Goal: Information Seeking & Learning: Learn about a topic

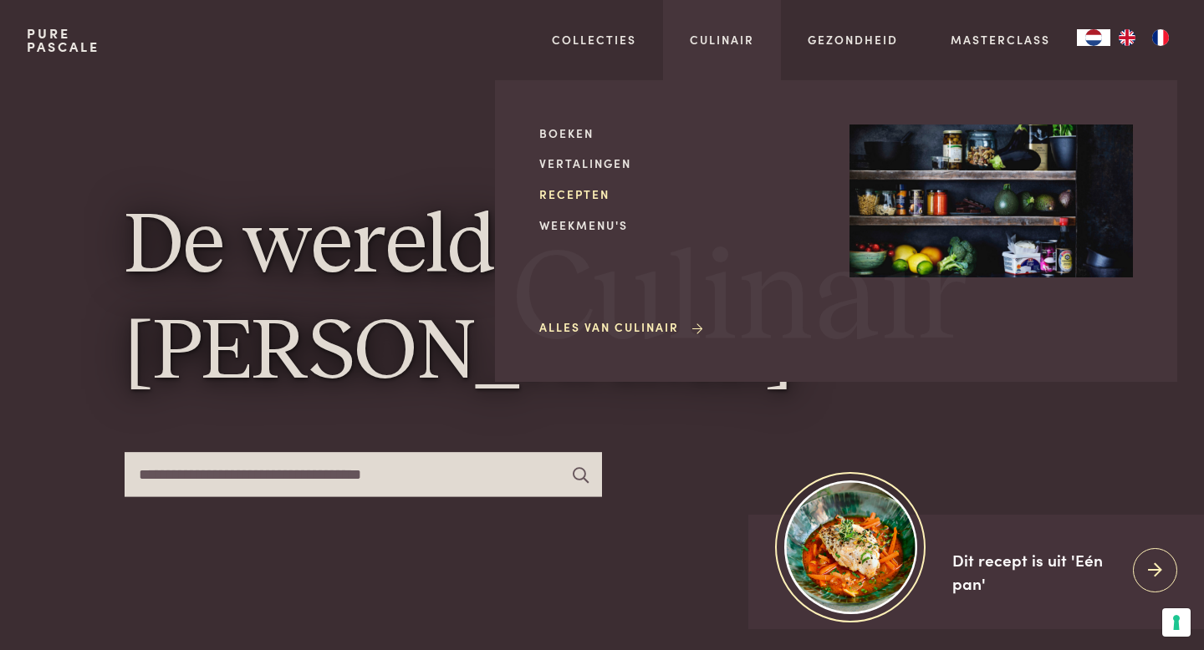
click at [576, 191] on link "Recepten" at bounding box center [680, 195] width 283 height 18
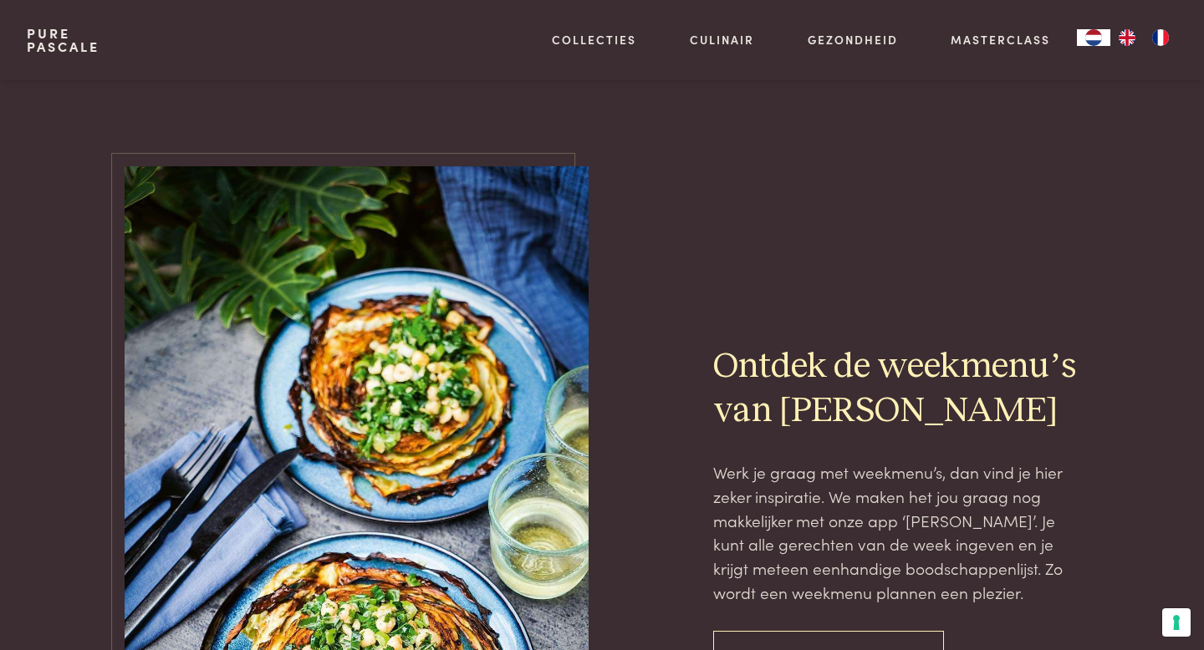
scroll to position [3645, 0]
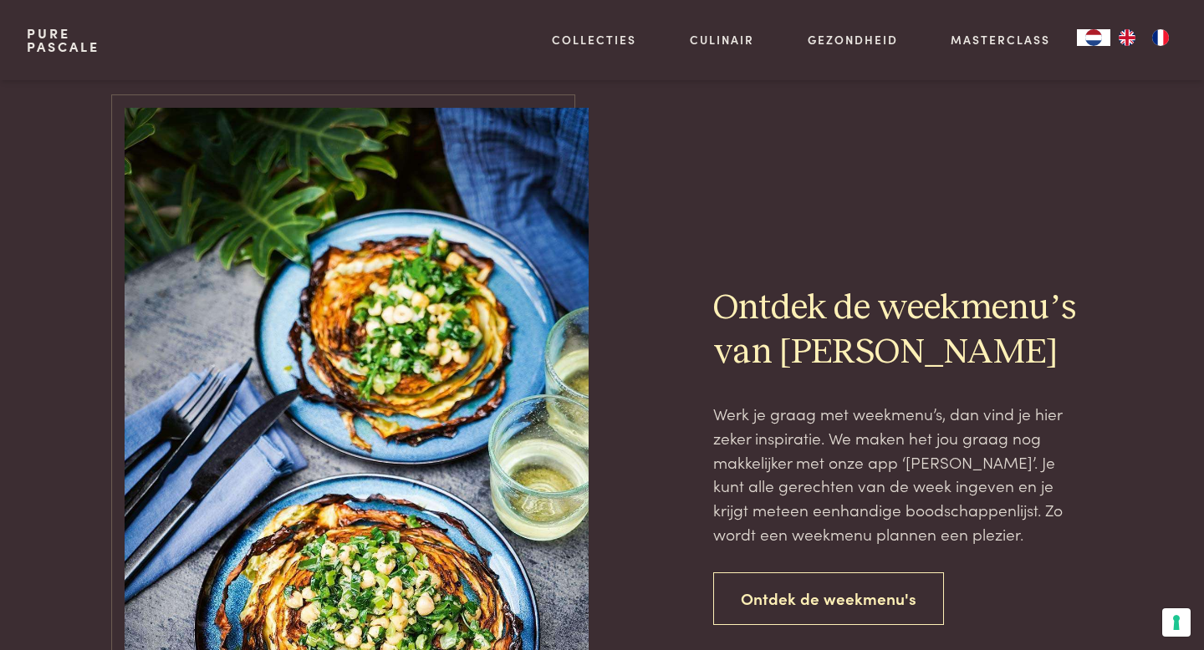
click at [64, 46] on link "Pure Pascale" at bounding box center [63, 40] width 73 height 27
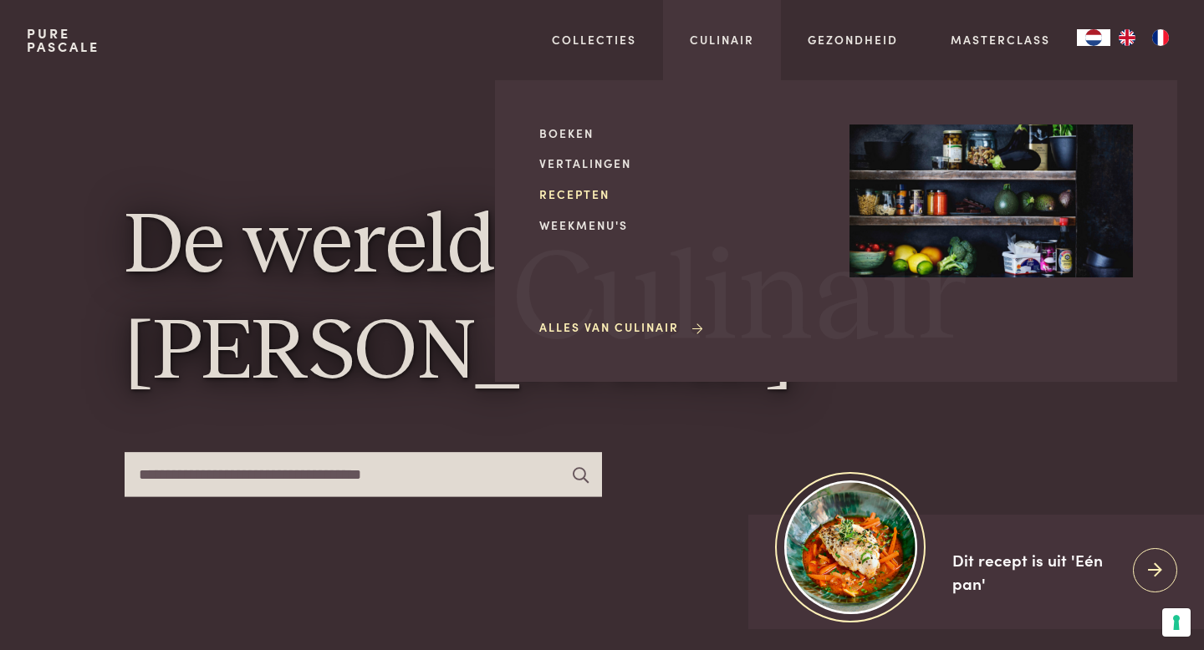
click at [598, 193] on link "Recepten" at bounding box center [680, 195] width 283 height 18
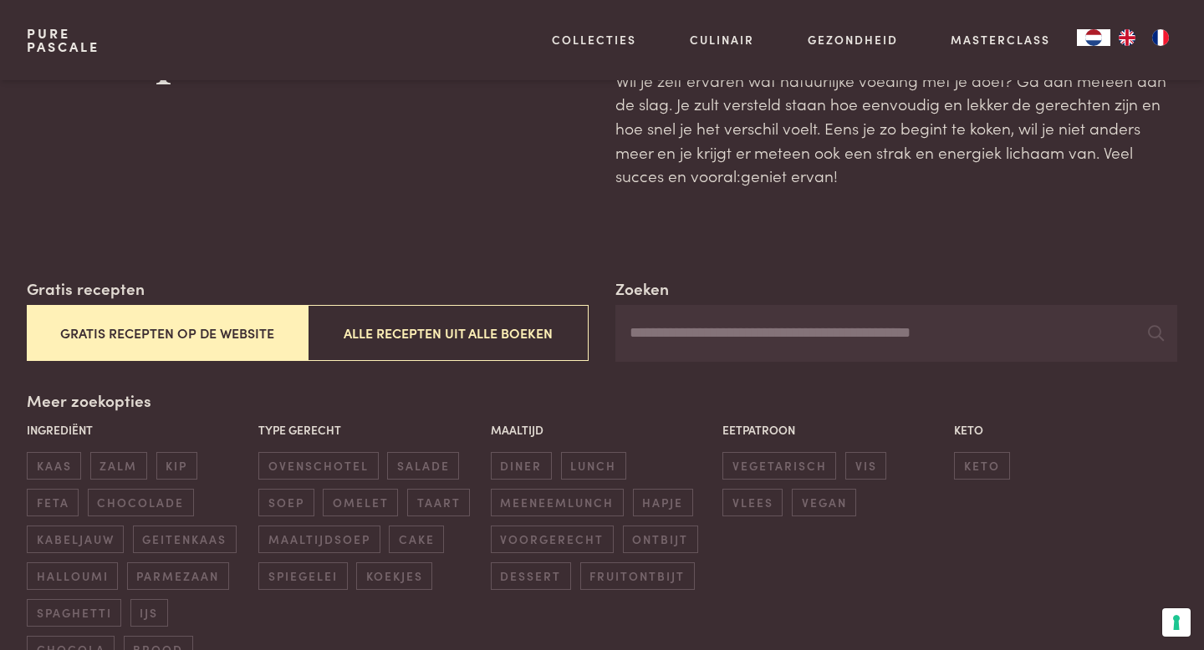
scroll to position [134, 0]
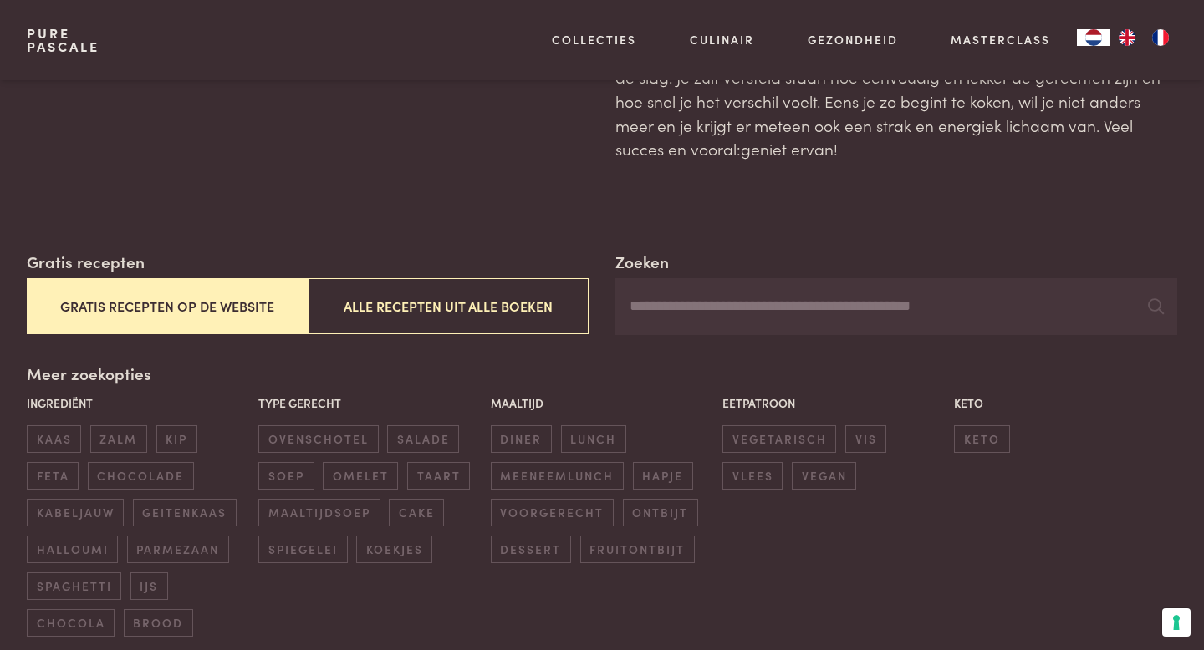
click at [320, 453] on div "Type gerecht ovenschotel salade soep omelet taart maaltijdsoep cake spiegelei k…" at bounding box center [370, 479] width 232 height 178
click at [322, 447] on span "ovenschotel" at bounding box center [318, 440] width 120 height 28
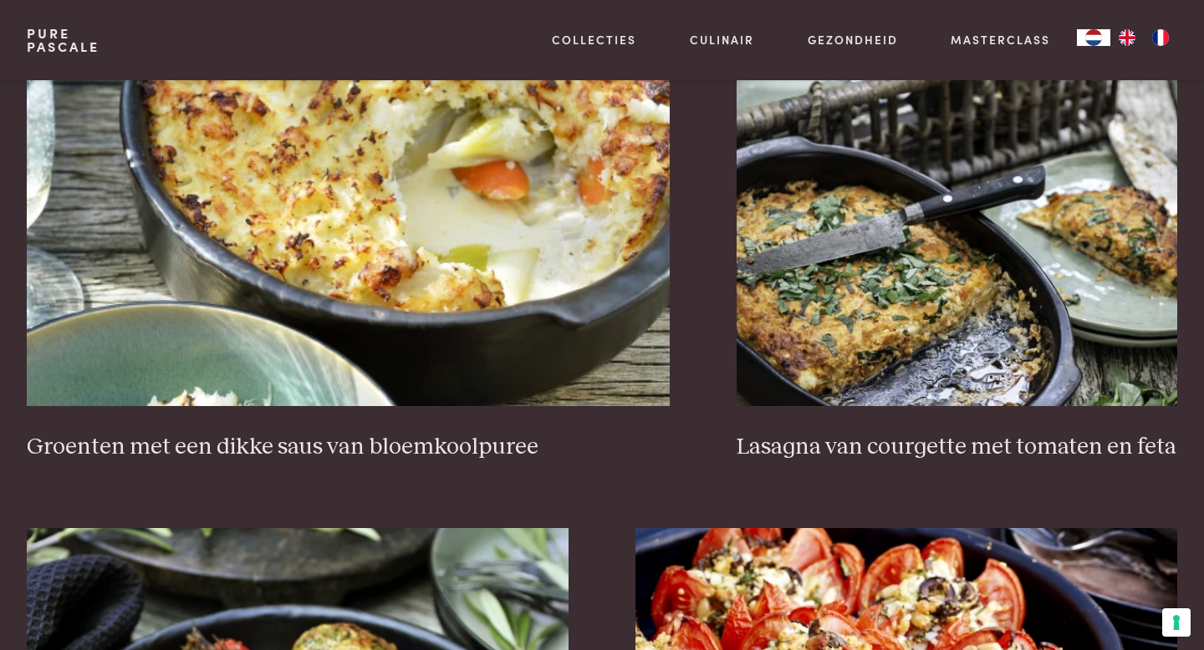
scroll to position [1688, 0]
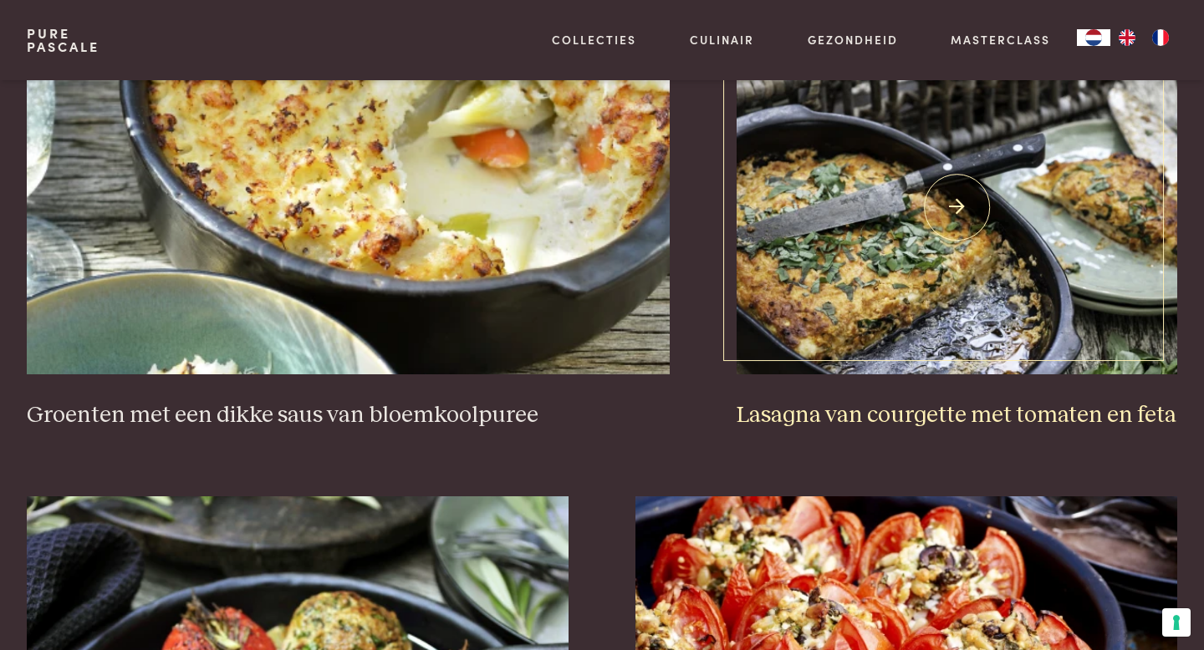
click at [923, 258] on img at bounding box center [957, 207] width 441 height 334
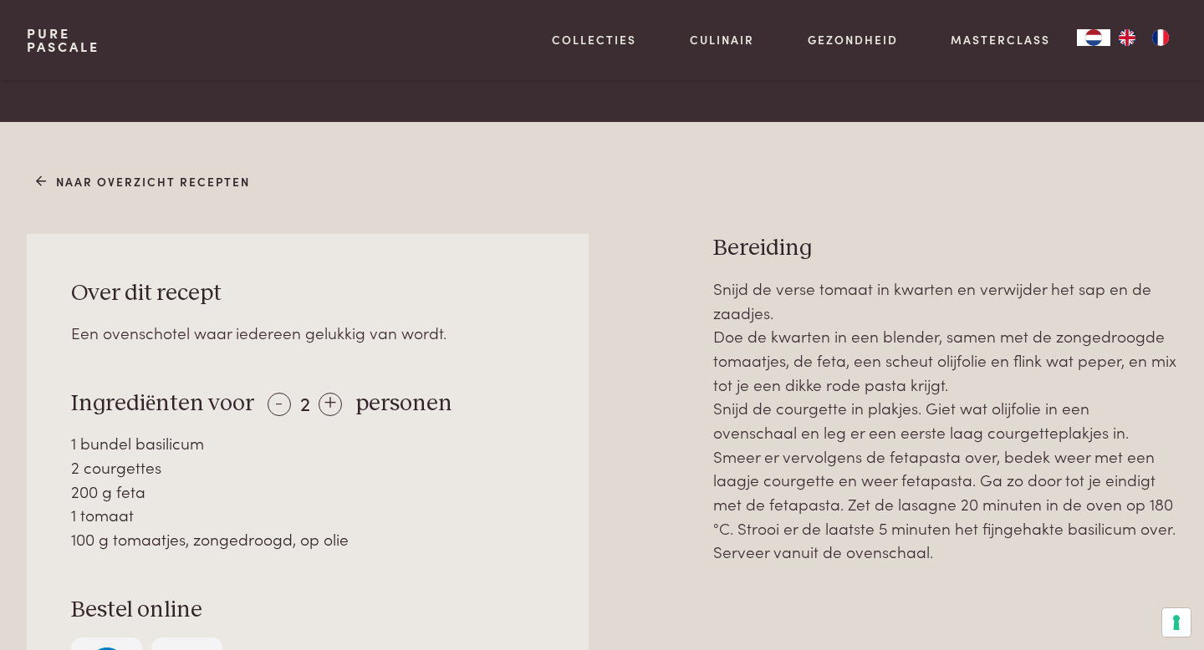
scroll to position [669, 0]
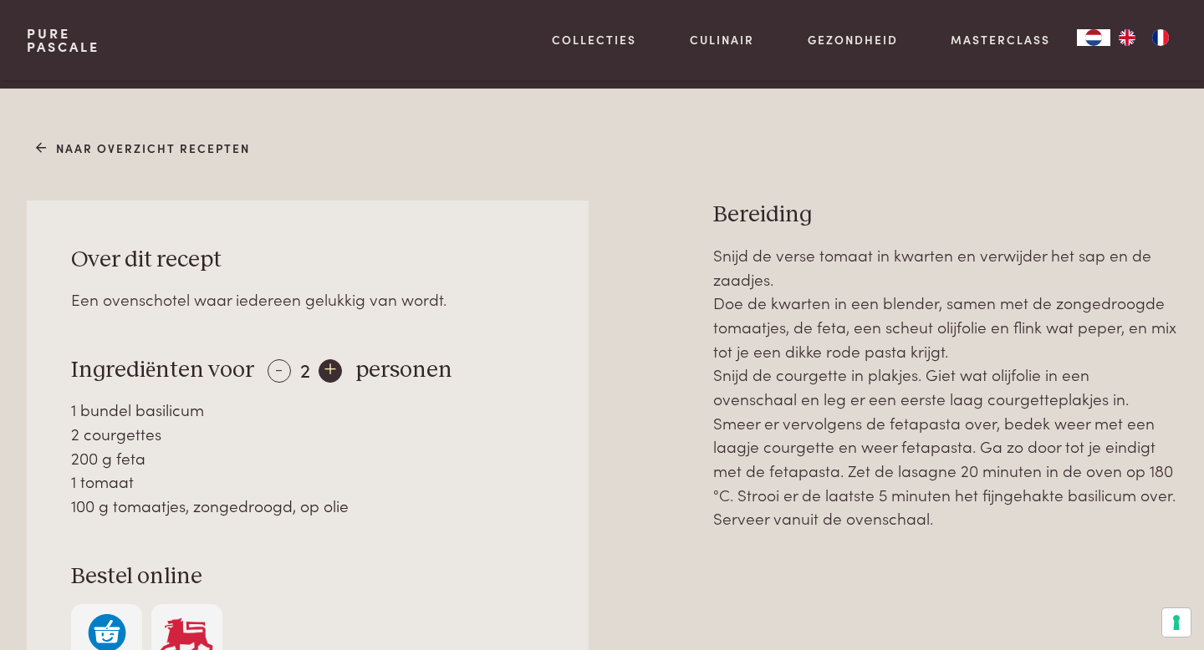
click at [334, 366] on div "+" at bounding box center [330, 371] width 23 height 23
click at [330, 375] on div "+" at bounding box center [330, 371] width 23 height 23
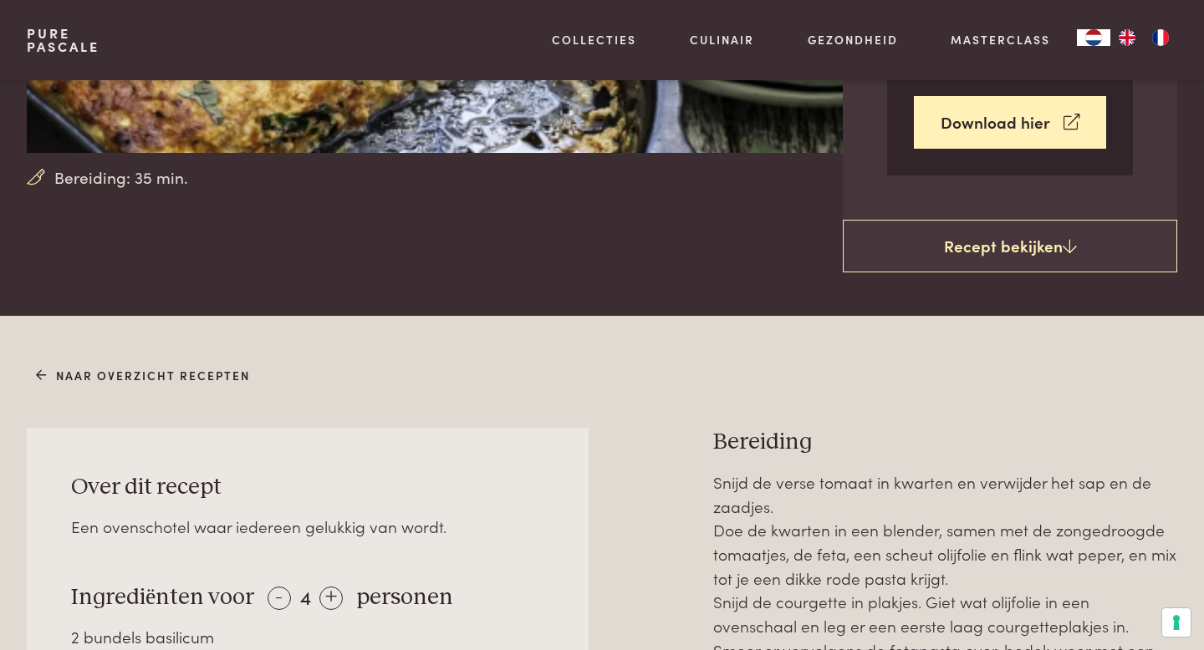
scroll to position [411, 0]
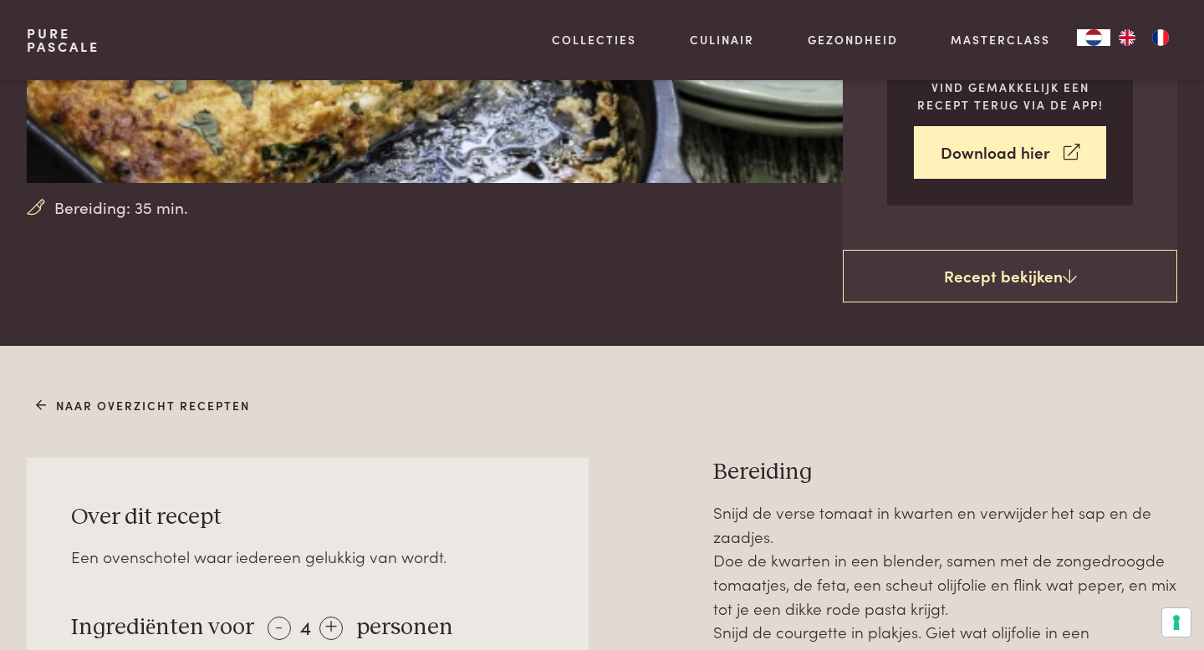
drag, startPoint x: 252, startPoint y: 6, endPoint x: 282, endPoint y: 81, distance: 81.0
click at [1176, 624] on button "Uw voorkeuren voor toestemming voor trackingtechnologieën" at bounding box center [1176, 623] width 28 height 28
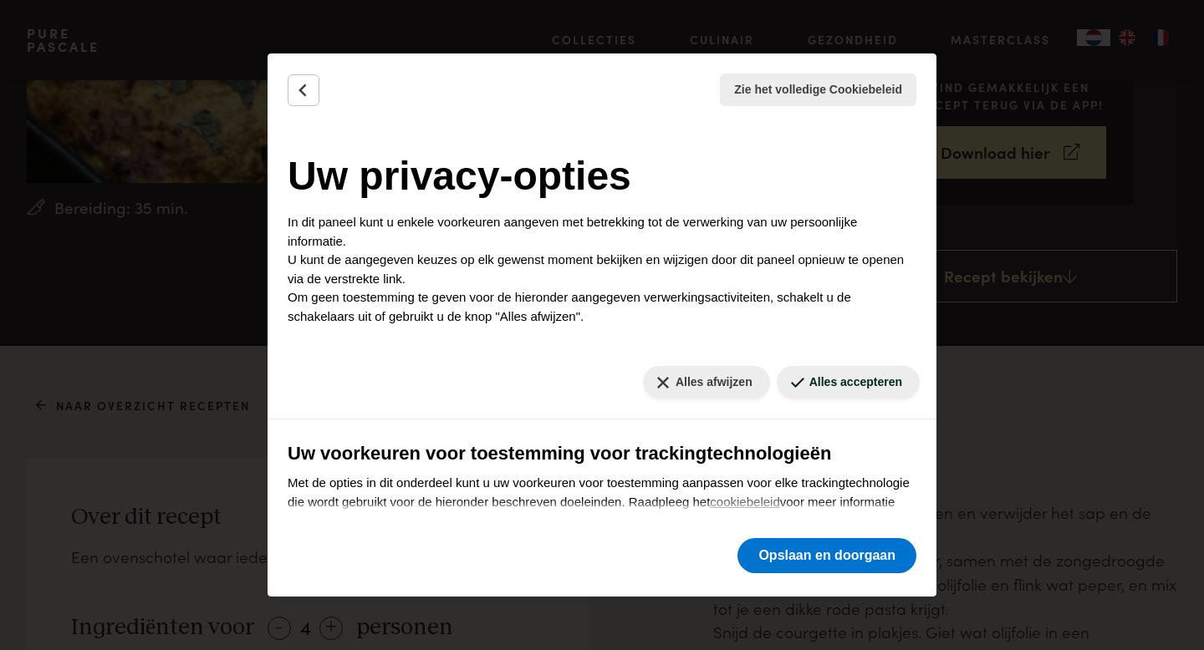
click at [1175, 624] on div "Zie het volledige Cookiebeleid Cookiebeleid Uw TCF-gerelateerde voorkeuren De h…" at bounding box center [602, 325] width 1204 height 650
click at [228, 74] on div "Zie het volledige Cookiebeleid Cookiebeleid Uw TCF-gerelateerde voorkeuren De h…" at bounding box center [602, 325] width 1204 height 650
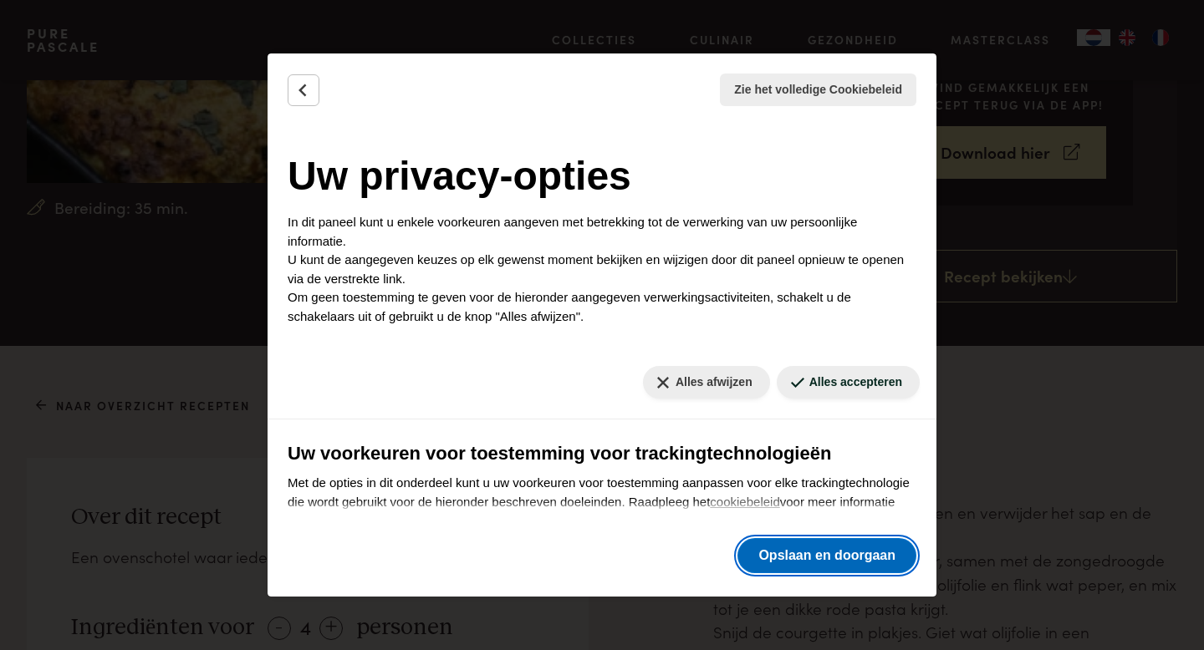
click at [883, 556] on button "Opslaan en doorgaan" at bounding box center [826, 555] width 179 height 35
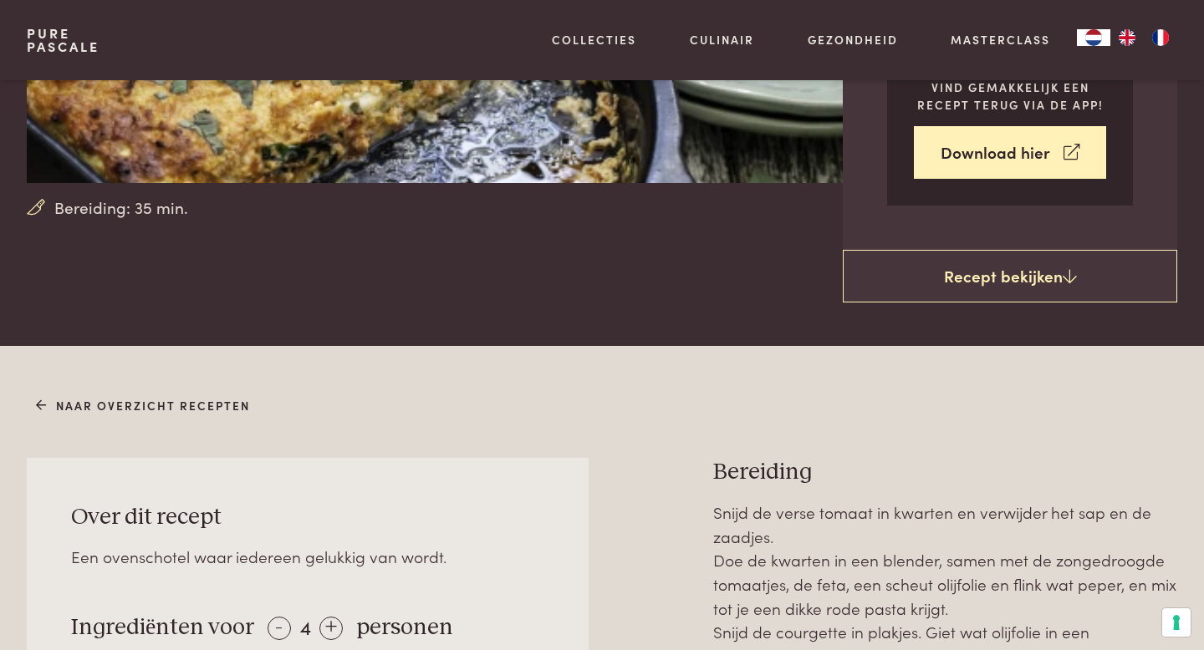
click at [947, 458] on h3 "Bereiding" at bounding box center [945, 472] width 464 height 29
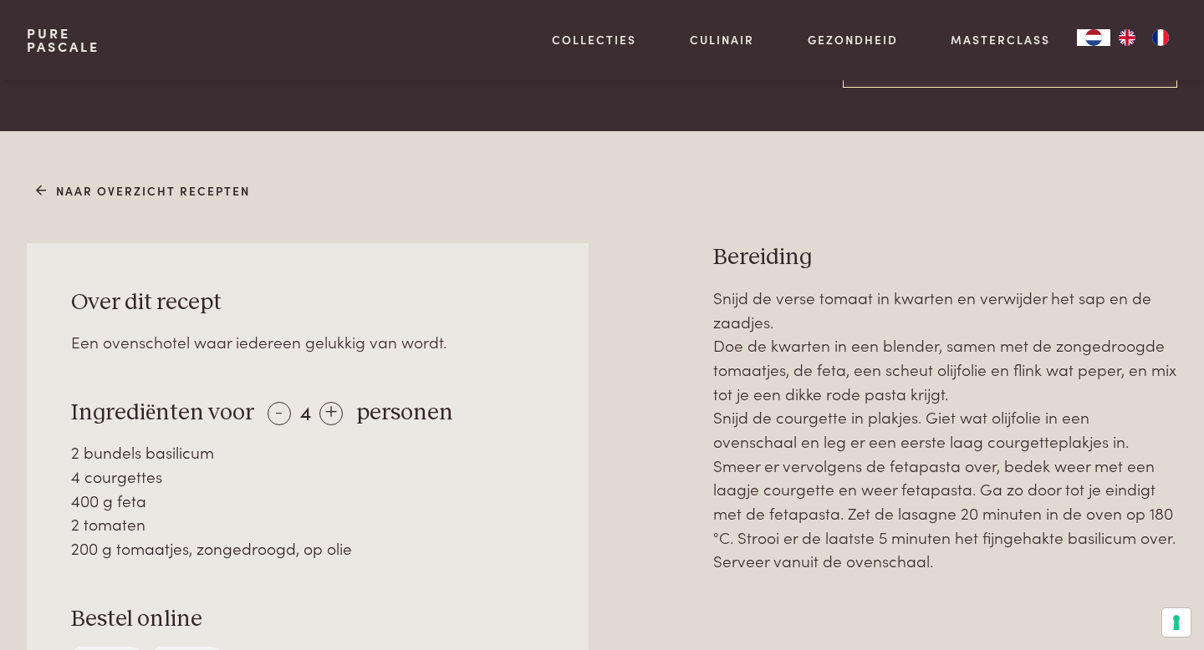
scroll to position [635, 0]
